Goal: Check status: Check status

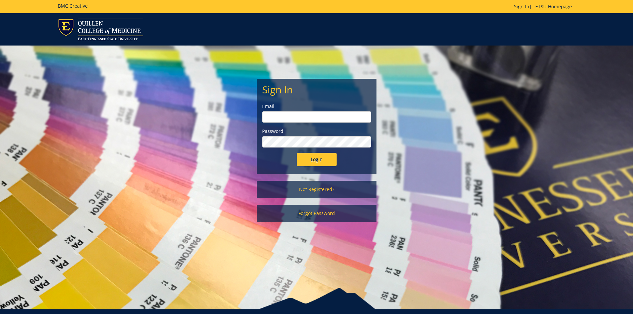
type input "[EMAIL_ADDRESS][DOMAIN_NAME]"
click at [322, 161] on input "Login" at bounding box center [317, 159] width 40 height 13
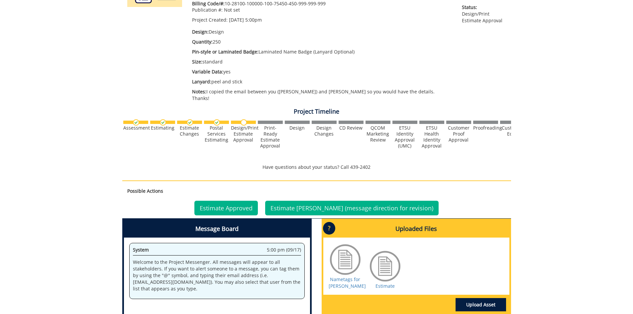
scroll to position [166, 0]
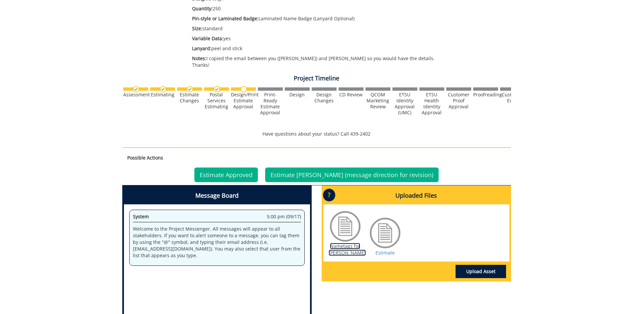
click at [346, 243] on link "Nametags for [PERSON_NAME]" at bounding box center [346, 249] width 37 height 13
click at [386, 249] on link "Estimate" at bounding box center [384, 252] width 19 height 6
click at [248, 167] on link "Estimate Approved" at bounding box center [225, 174] width 63 height 15
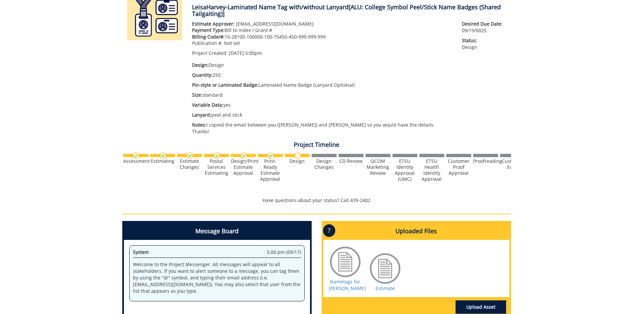
scroll to position [166, 0]
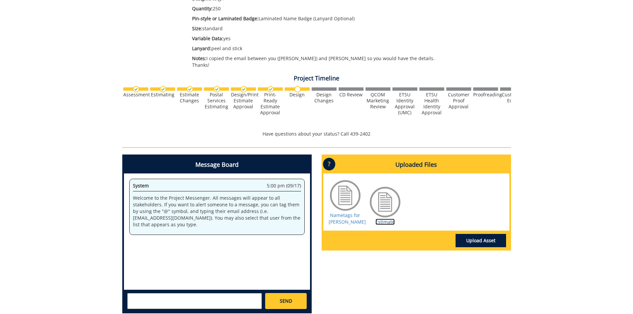
click at [382, 219] on link "Estimate" at bounding box center [384, 222] width 19 height 6
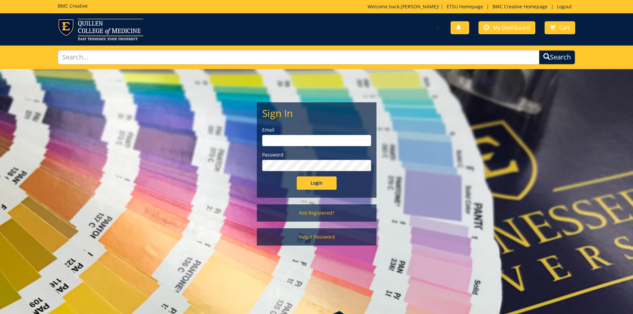
type input "[EMAIL_ADDRESS][DOMAIN_NAME]"
click at [328, 183] on input "Login" at bounding box center [317, 182] width 40 height 13
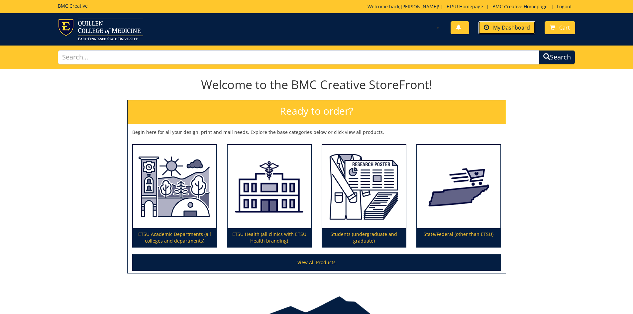
click at [507, 27] on span "My Dashboard" at bounding box center [511, 27] width 37 height 7
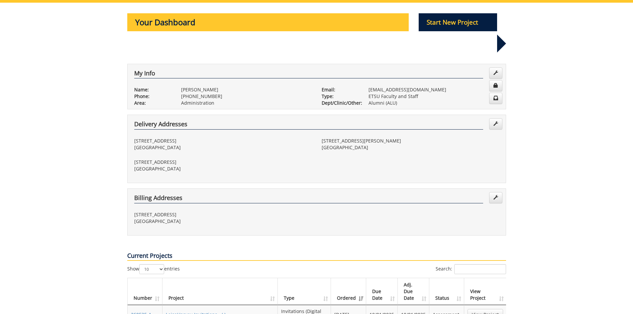
scroll to position [166, 0]
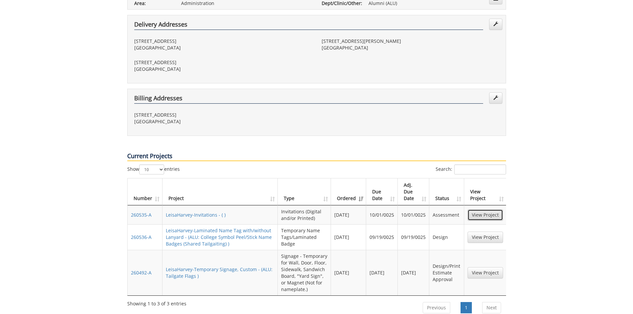
click at [479, 209] on link "View Project" at bounding box center [485, 214] width 36 height 11
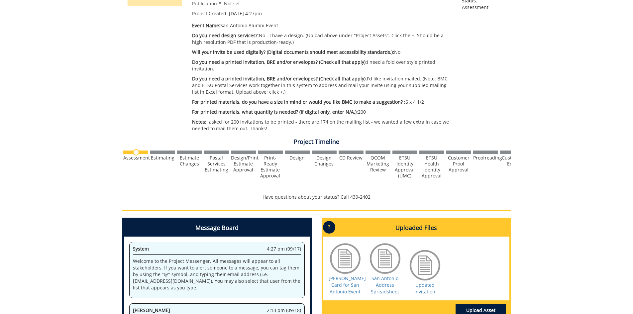
scroll to position [199, 0]
